Goal: Check status: Check status

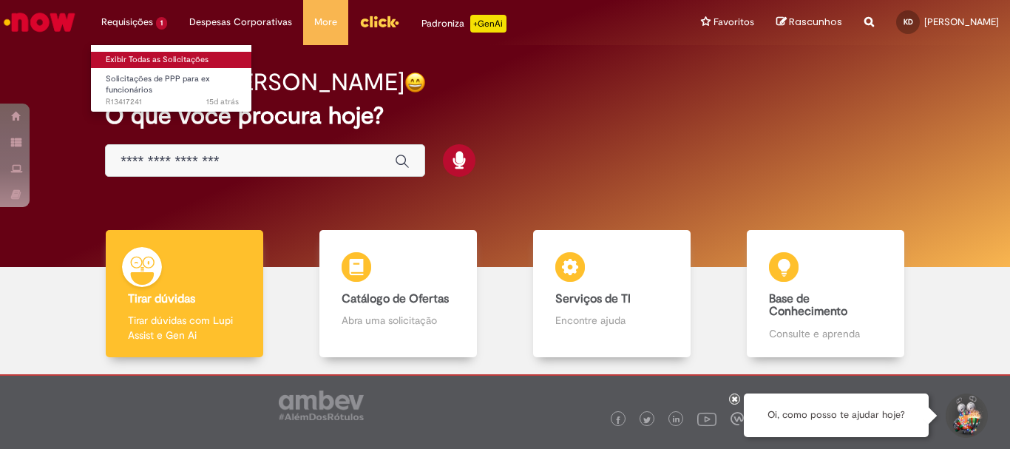
click at [140, 56] on link "Exibir Todas as Solicitações" at bounding box center [172, 60] width 163 height 16
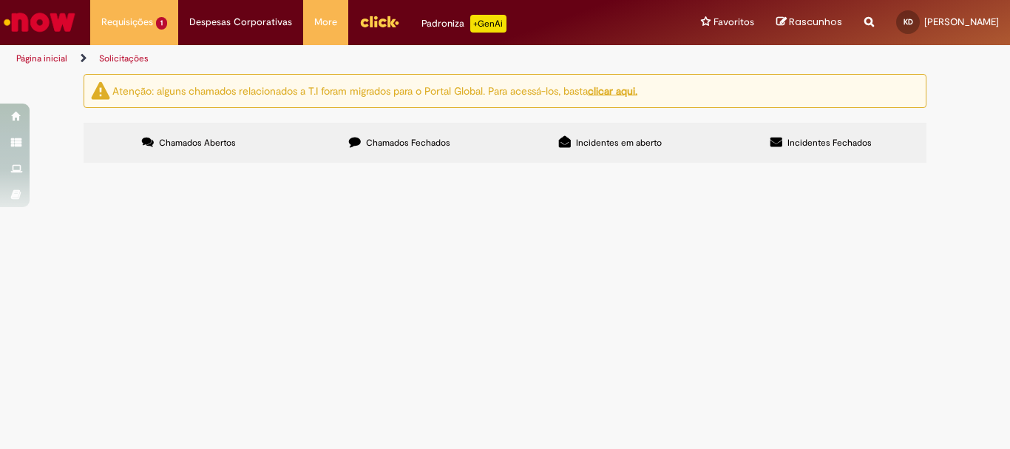
click at [0, 0] on input "Pesquisar" at bounding box center [0, 0] width 0 height 0
type input "**********"
click at [0, 0] on span "Pesquisar" at bounding box center [0, 0] width 0 height 0
